Goal: Check status: Check status

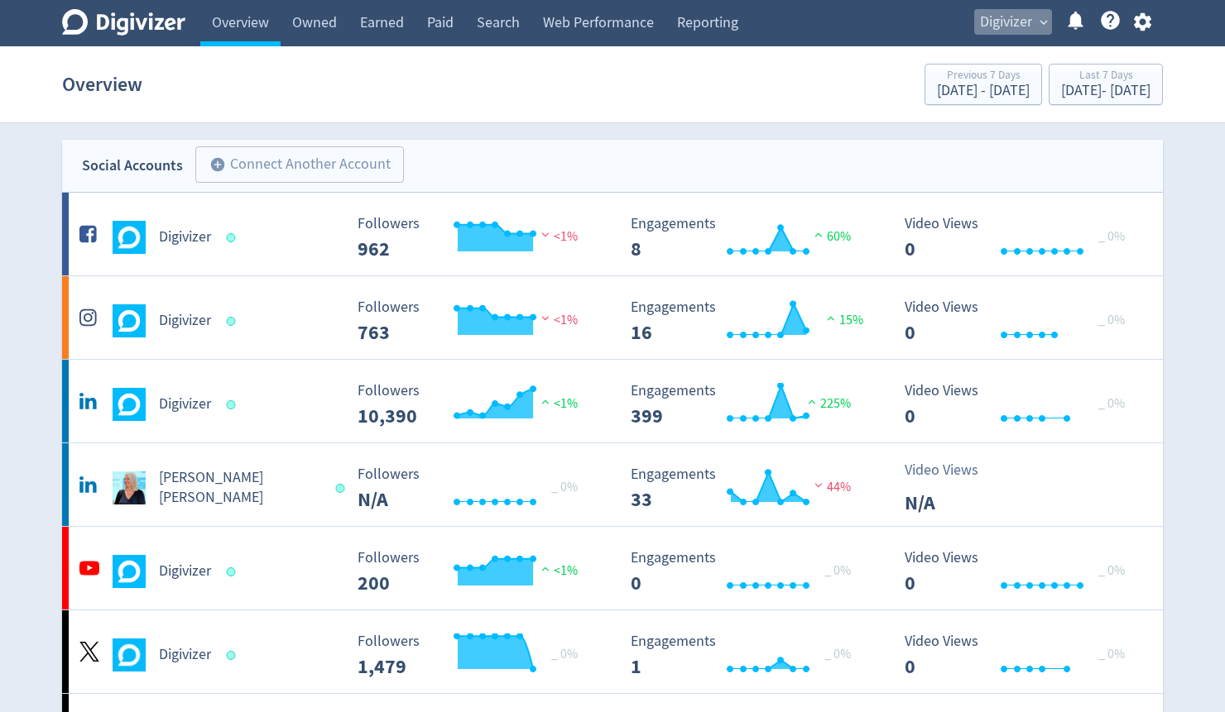
click at [1010, 22] on span "Digivizer" at bounding box center [1006, 22] width 52 height 26
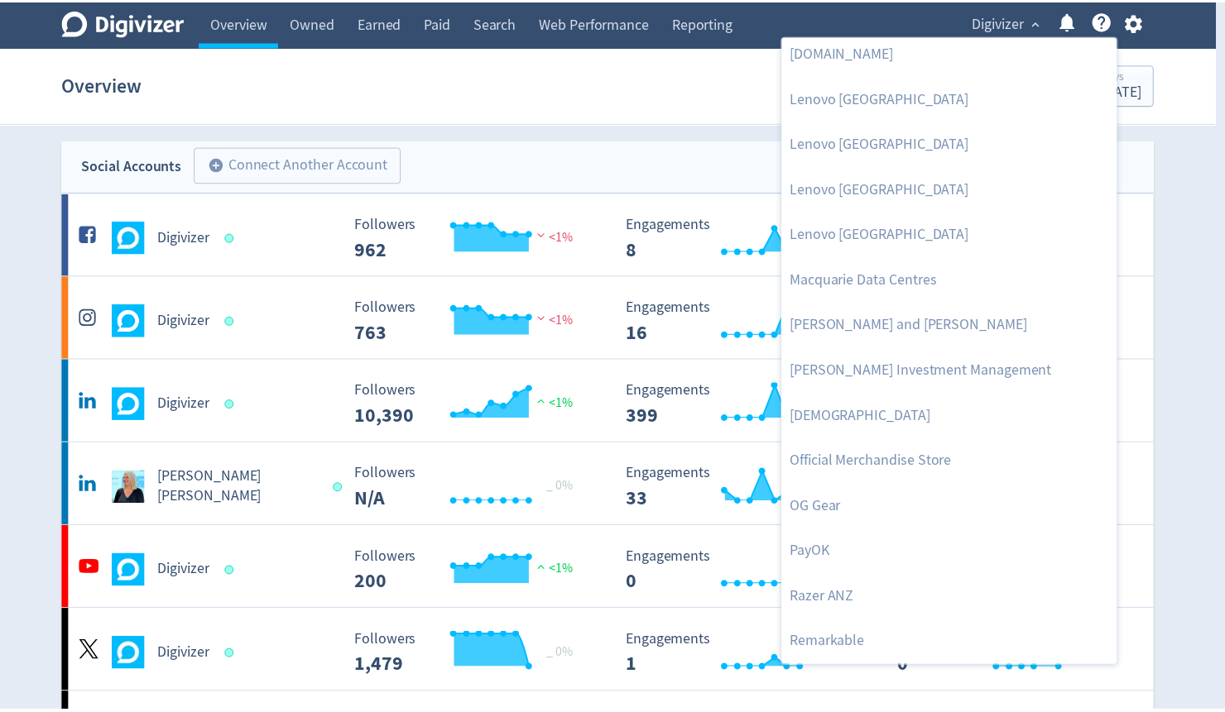
scroll to position [1522, 0]
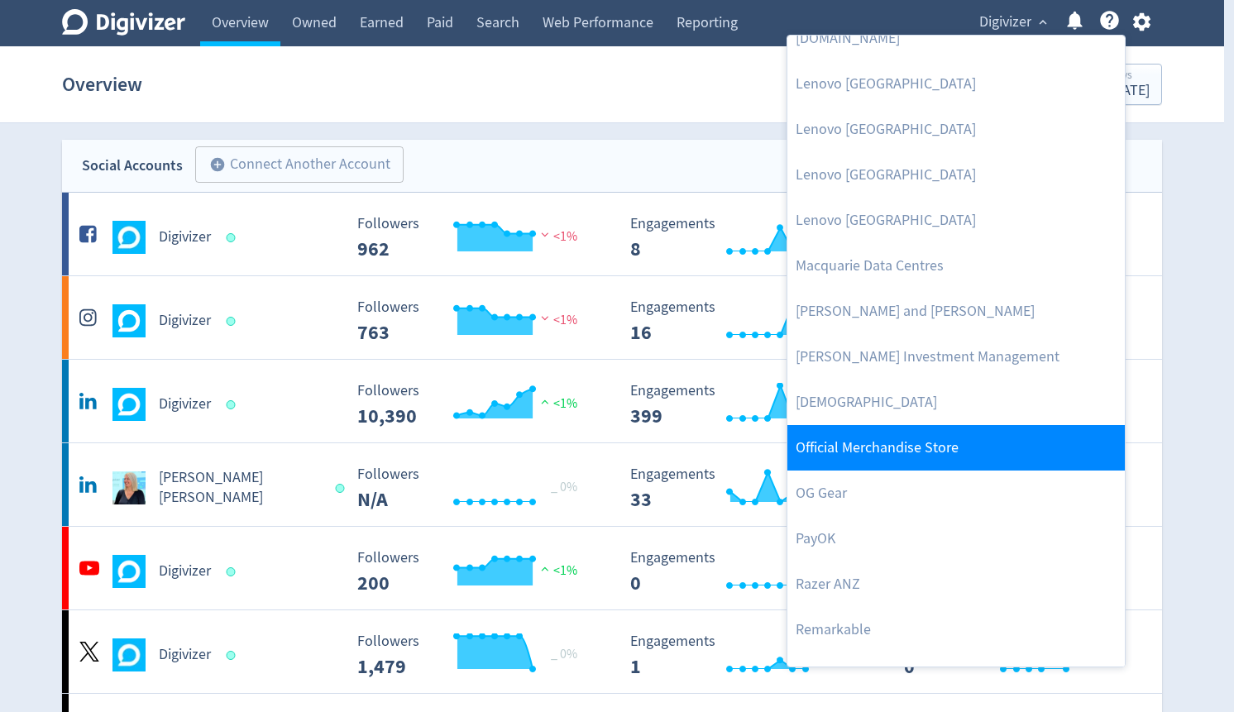
click at [959, 461] on link "Official Merchandise Store" at bounding box center [957, 448] width 338 height 46
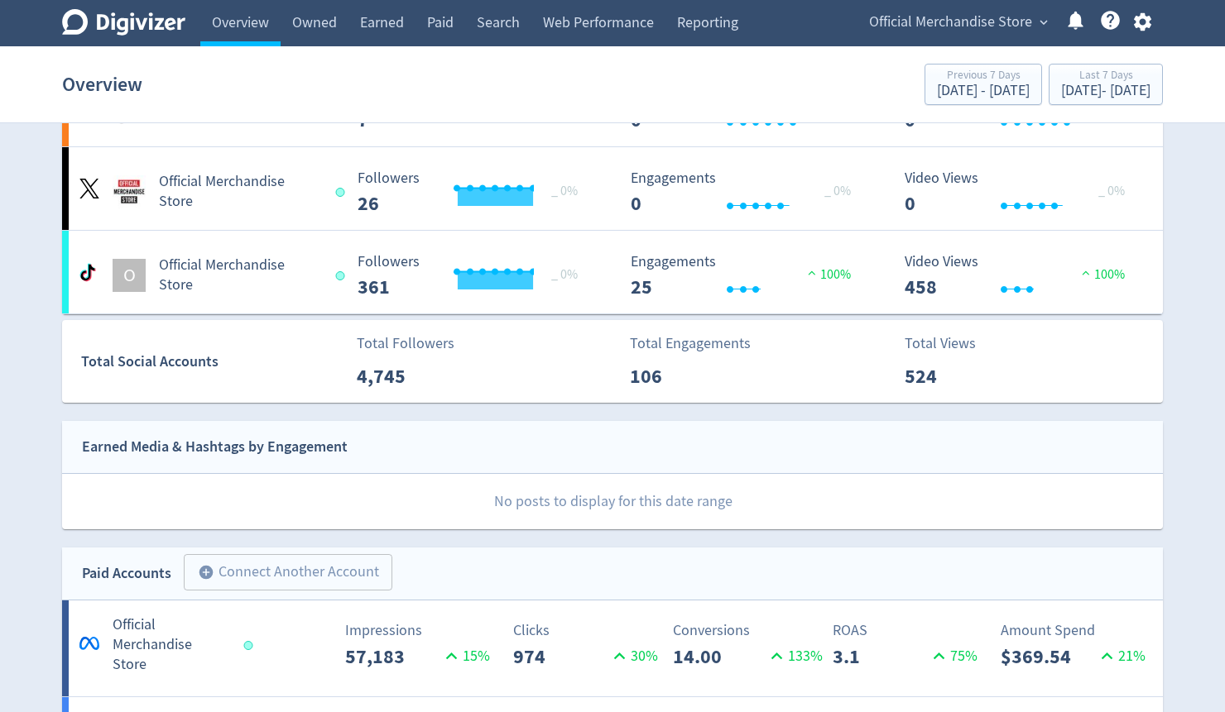
scroll to position [860, 0]
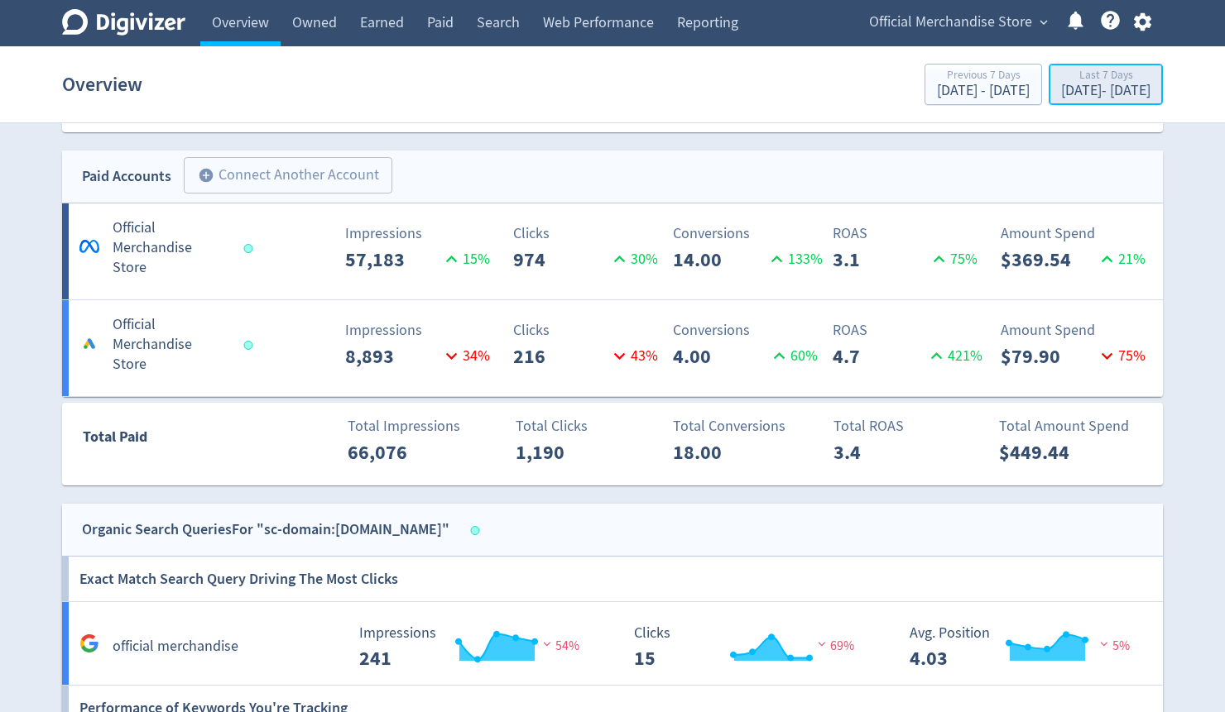
click at [1100, 87] on div "[DATE] - [DATE]" at bounding box center [1105, 91] width 89 height 15
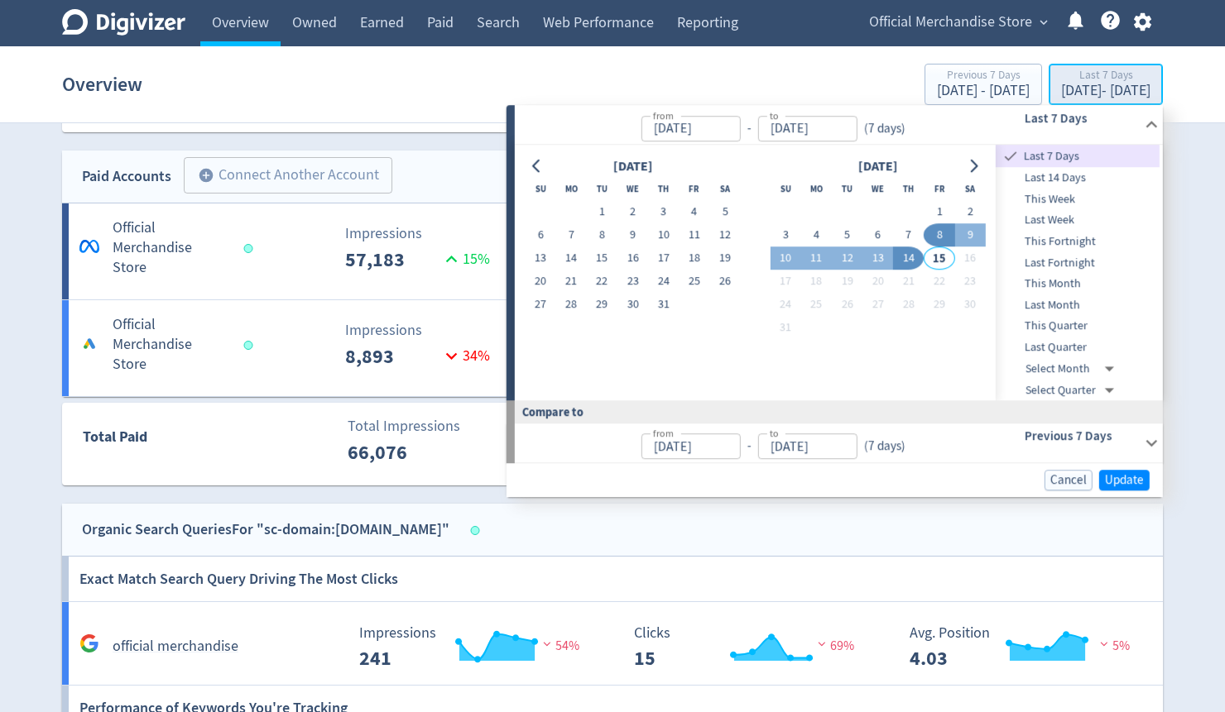
type input "[DATE]"
click at [941, 234] on button "8" at bounding box center [938, 235] width 31 height 23
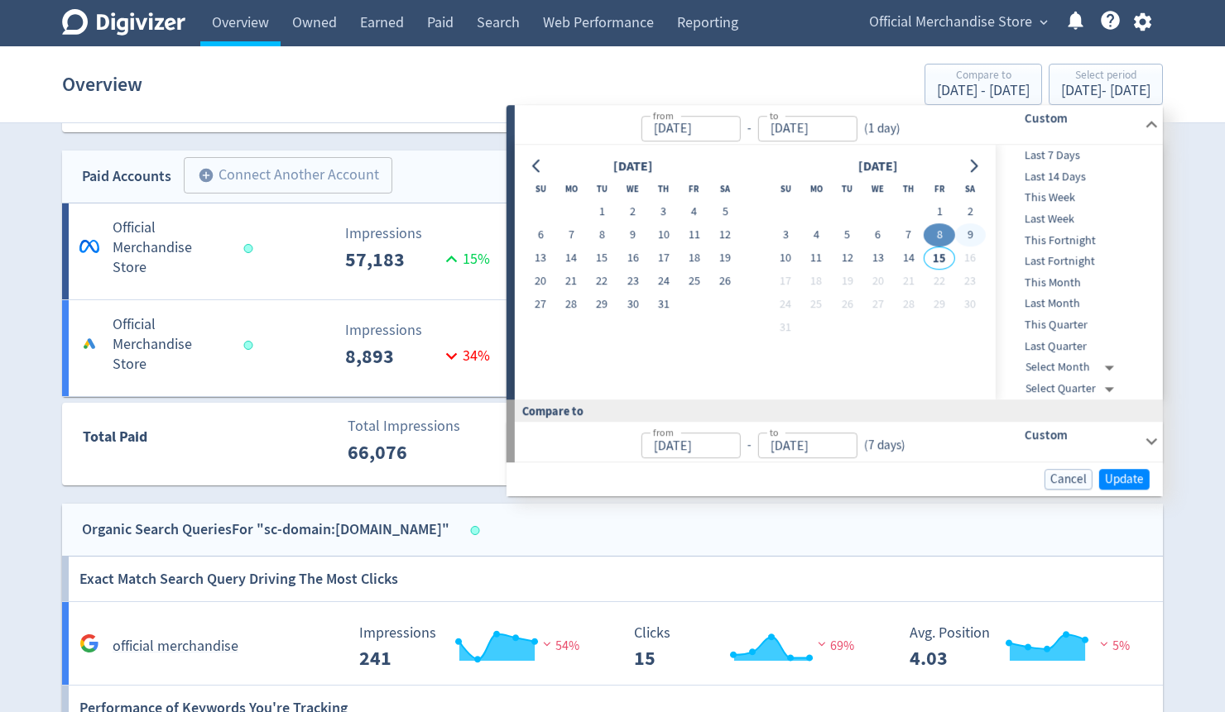
click at [956, 241] on button "9" at bounding box center [969, 235] width 31 height 23
type input "[DATE]"
click at [913, 261] on button "14" at bounding box center [908, 258] width 31 height 23
type input "[DATE]"
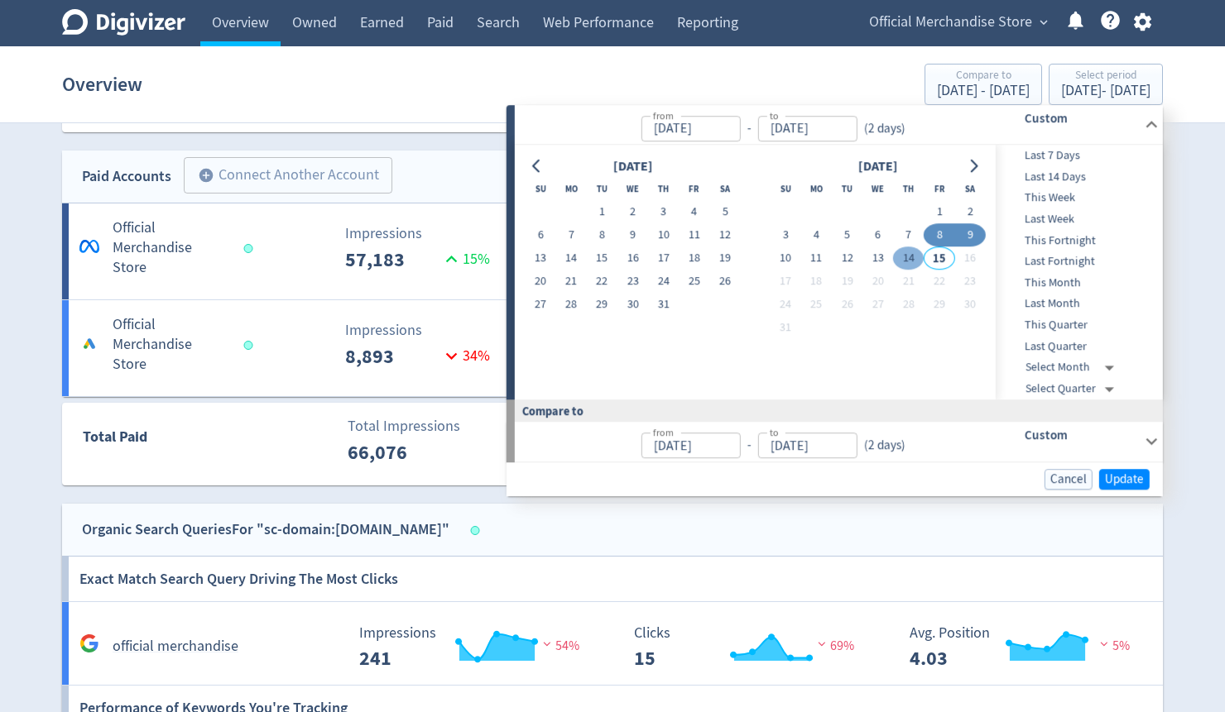
type input "[DATE]"
click at [1120, 481] on span "Update" at bounding box center [1124, 479] width 39 height 12
